Goal: Navigation & Orientation: Find specific page/section

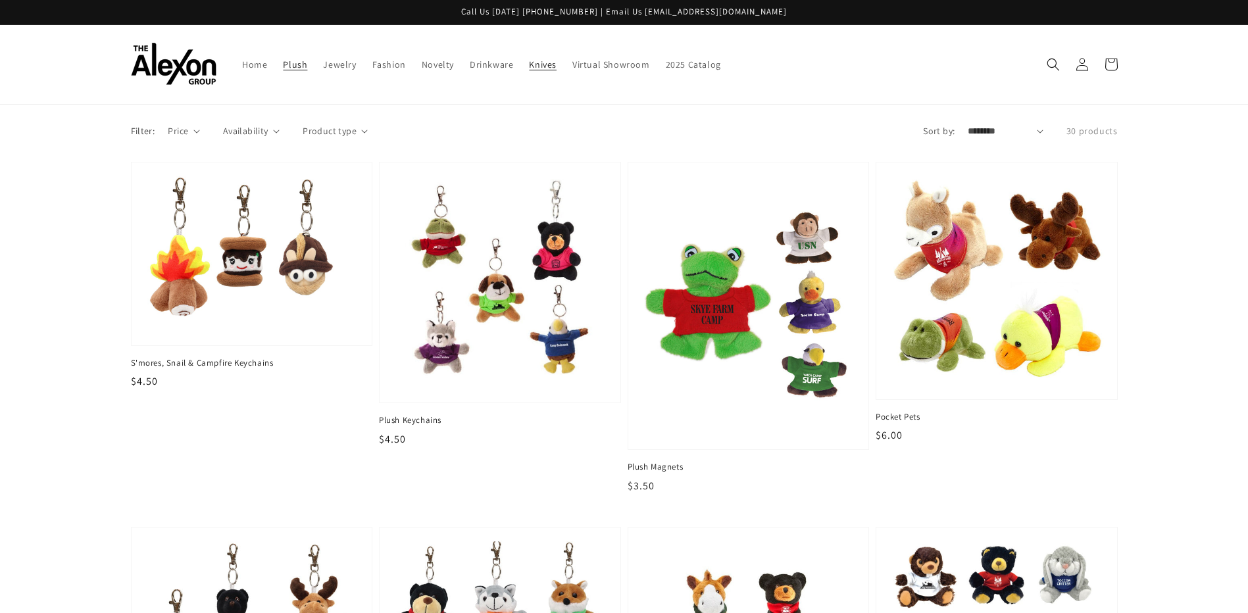
click at [533, 64] on span "Knives" at bounding box center [543, 65] width 28 height 12
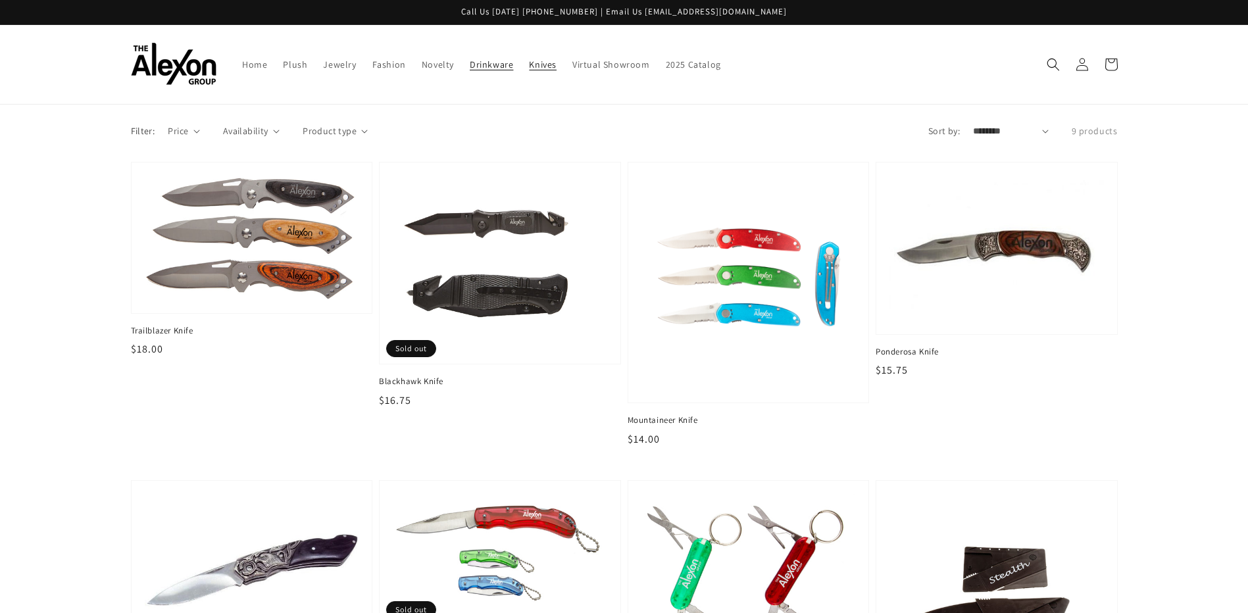
click at [481, 70] on link "Drinkware" at bounding box center [491, 65] width 59 height 28
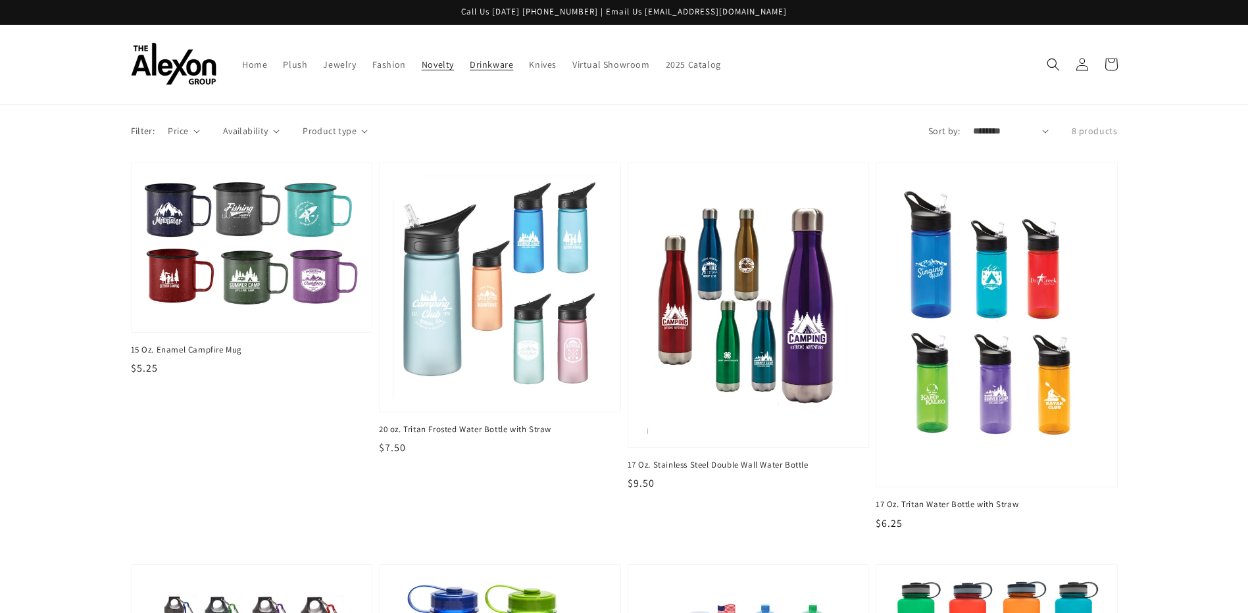
click at [430, 68] on span "Novelty" at bounding box center [438, 65] width 32 height 12
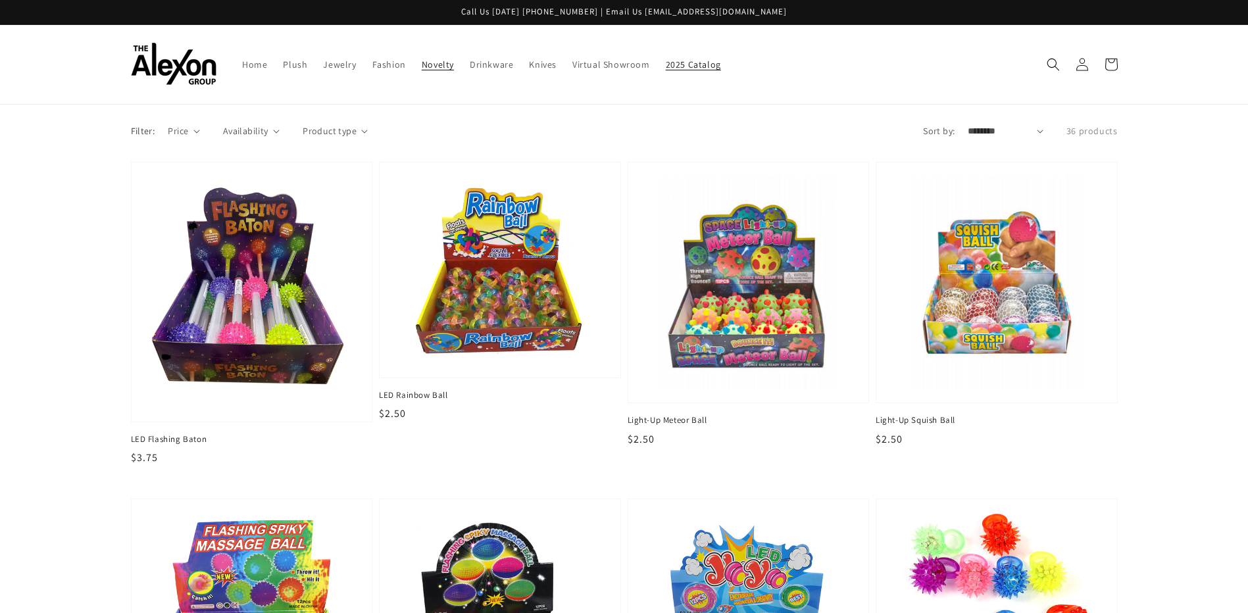
click at [692, 61] on span "2025 Catalog" at bounding box center [693, 65] width 55 height 12
